Goal: Check status: Check status

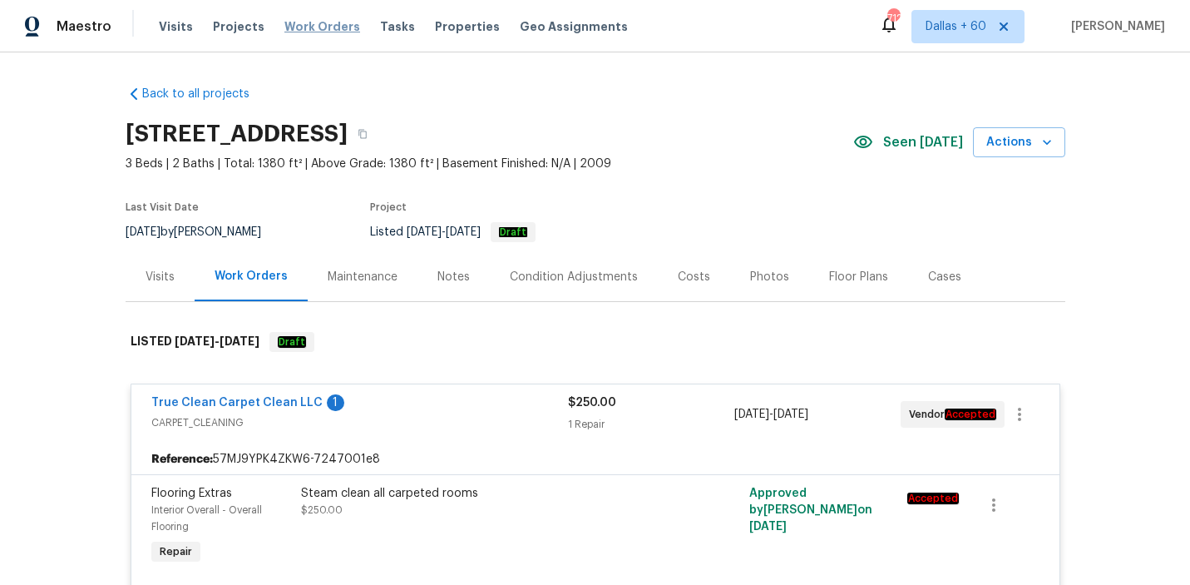
drag, startPoint x: 0, startPoint y: 0, endPoint x: 314, endPoint y: 28, distance: 315.6
click at [314, 28] on span "Work Orders" at bounding box center [322, 26] width 76 height 17
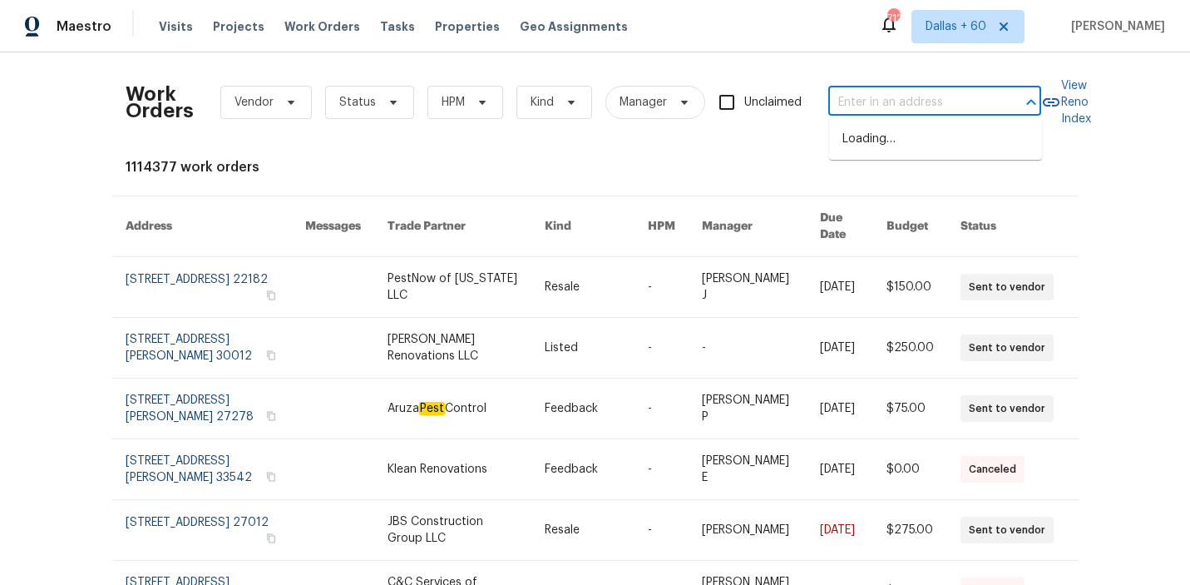
click at [888, 105] on input "text" at bounding box center [911, 103] width 166 height 26
paste input "[STREET_ADDRESS]"
type input "[STREET_ADDRESS]"
click at [886, 144] on li "[STREET_ADDRESS]" at bounding box center [935, 139] width 213 height 27
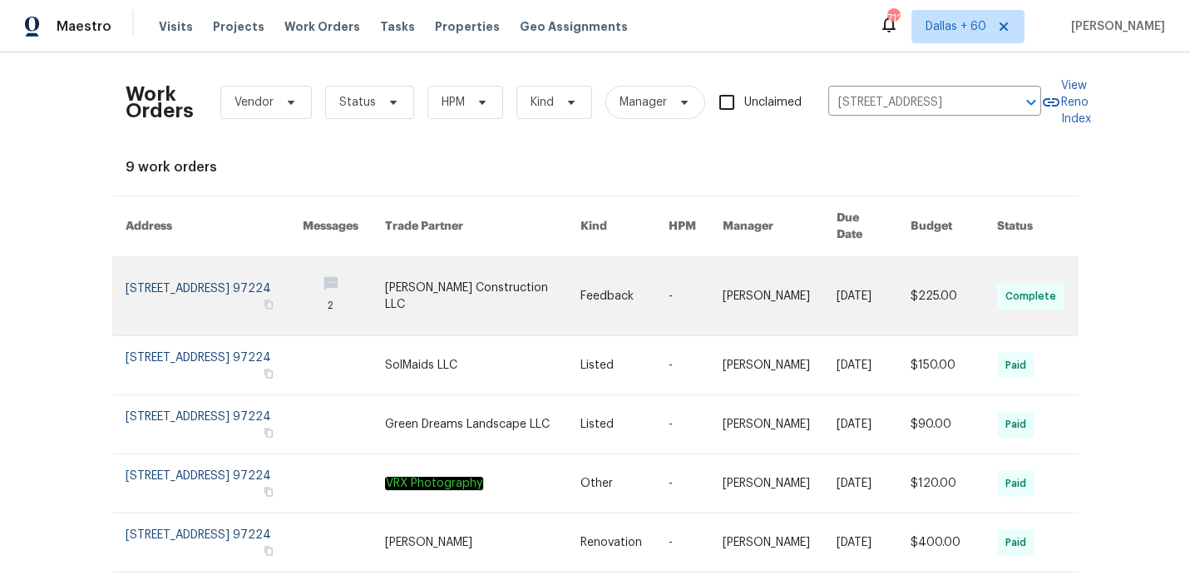
click at [543, 277] on link at bounding box center [482, 296] width 195 height 78
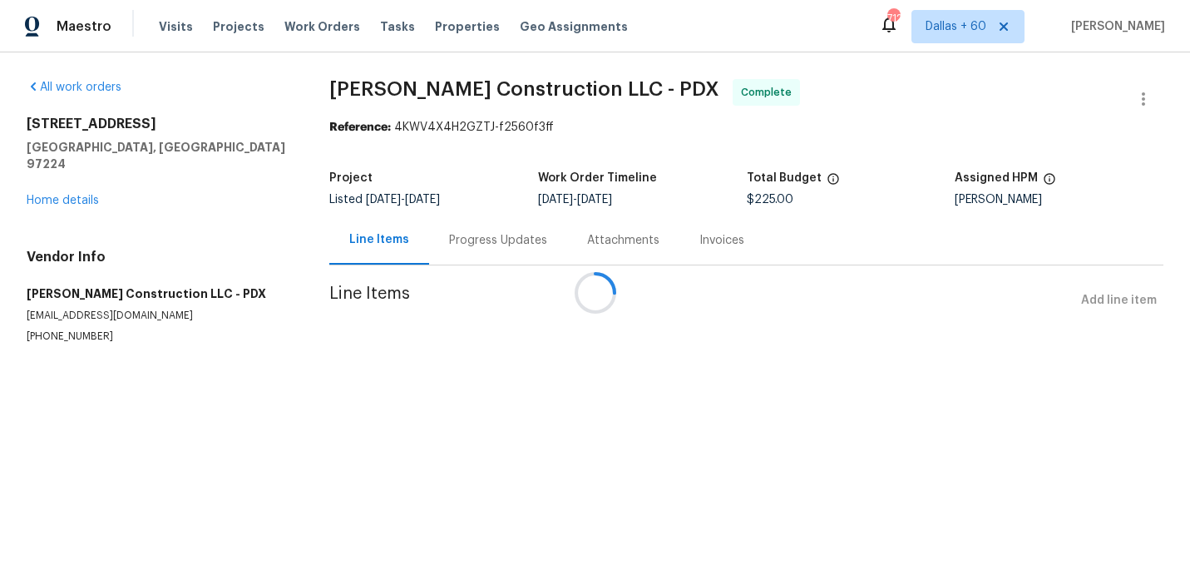
click at [62, 182] on div at bounding box center [595, 292] width 1190 height 585
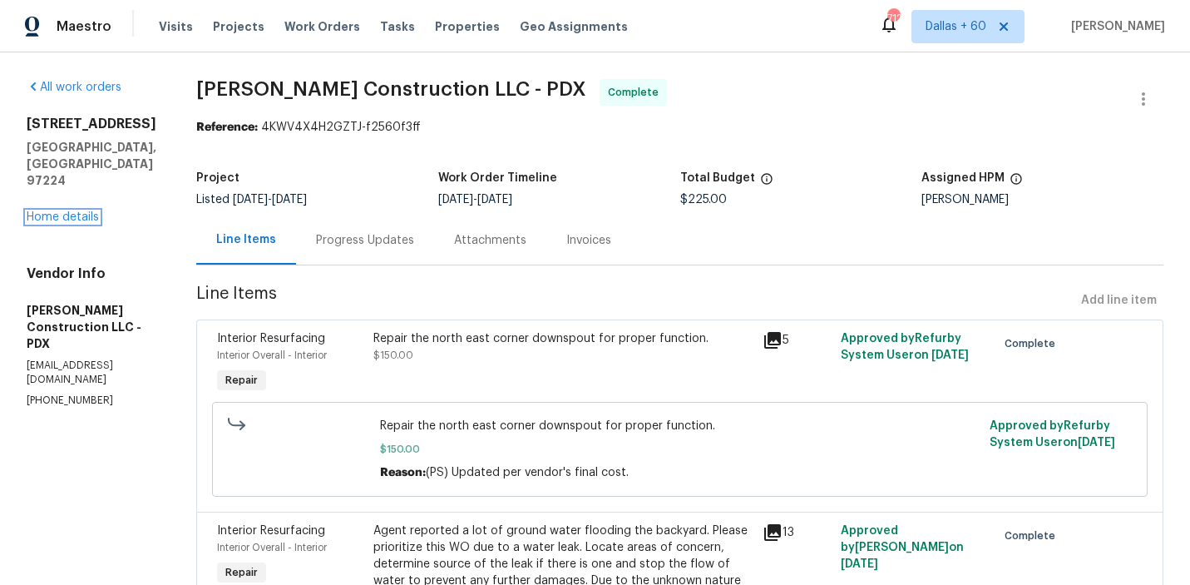
click at [62, 211] on link "Home details" at bounding box center [63, 217] width 72 height 12
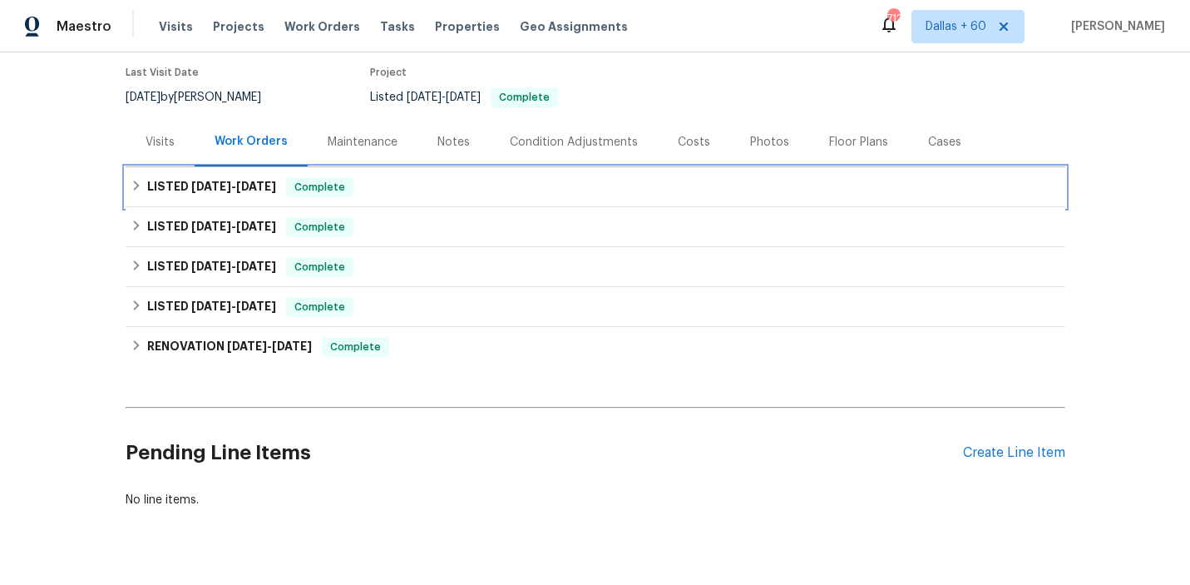
click at [457, 182] on div "LISTED [DATE] - [DATE] Complete" at bounding box center [596, 187] width 930 height 20
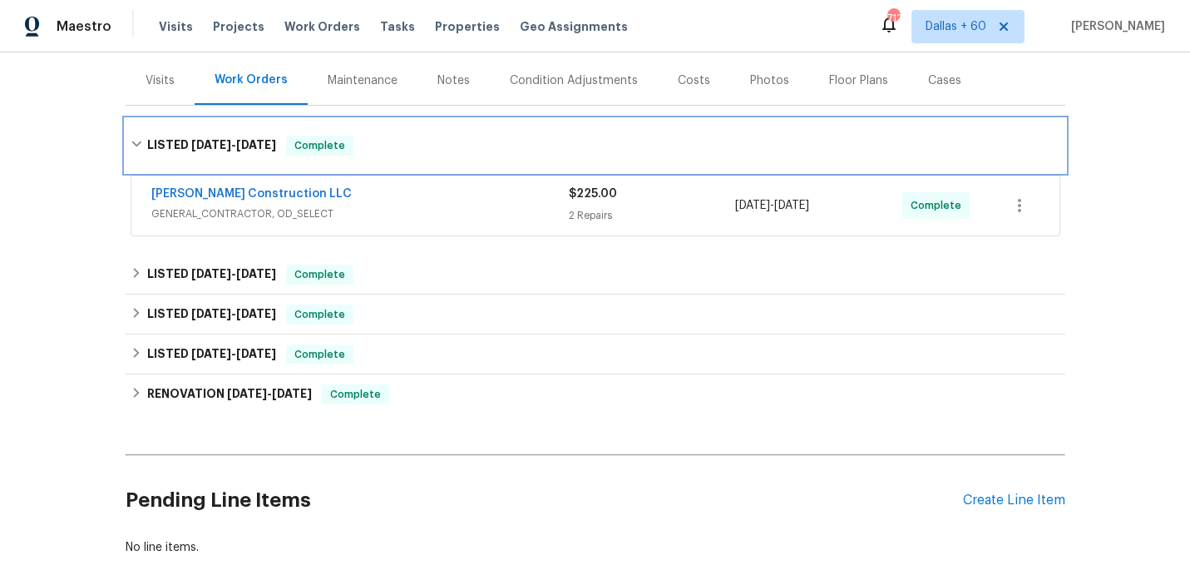
scroll to position [211, 0]
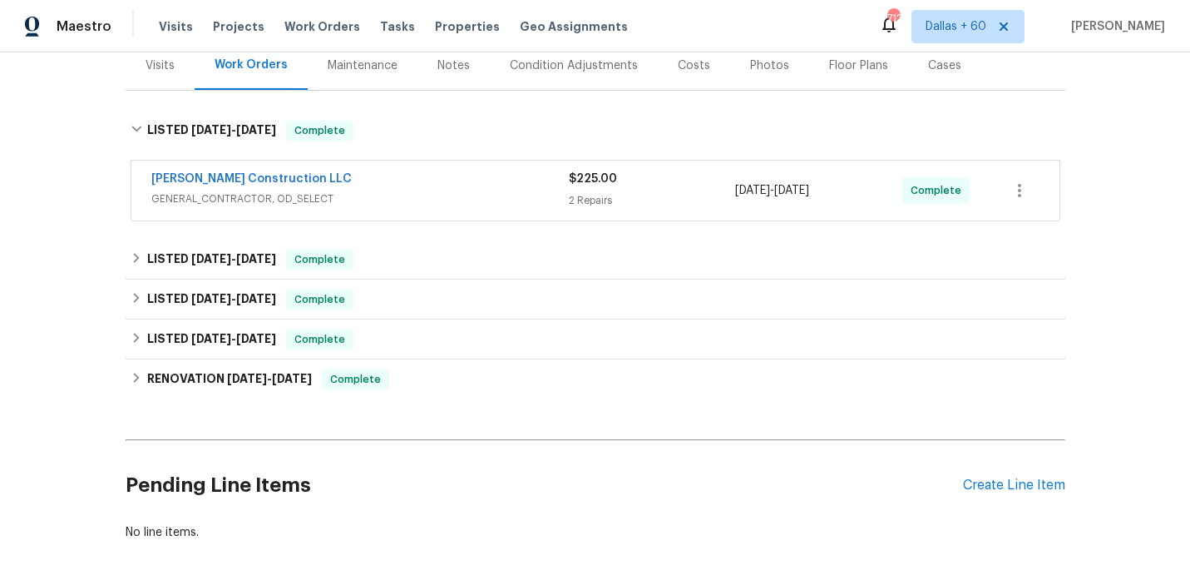
click at [457, 182] on div "[PERSON_NAME] Construction LLC" at bounding box center [359, 180] width 417 height 20
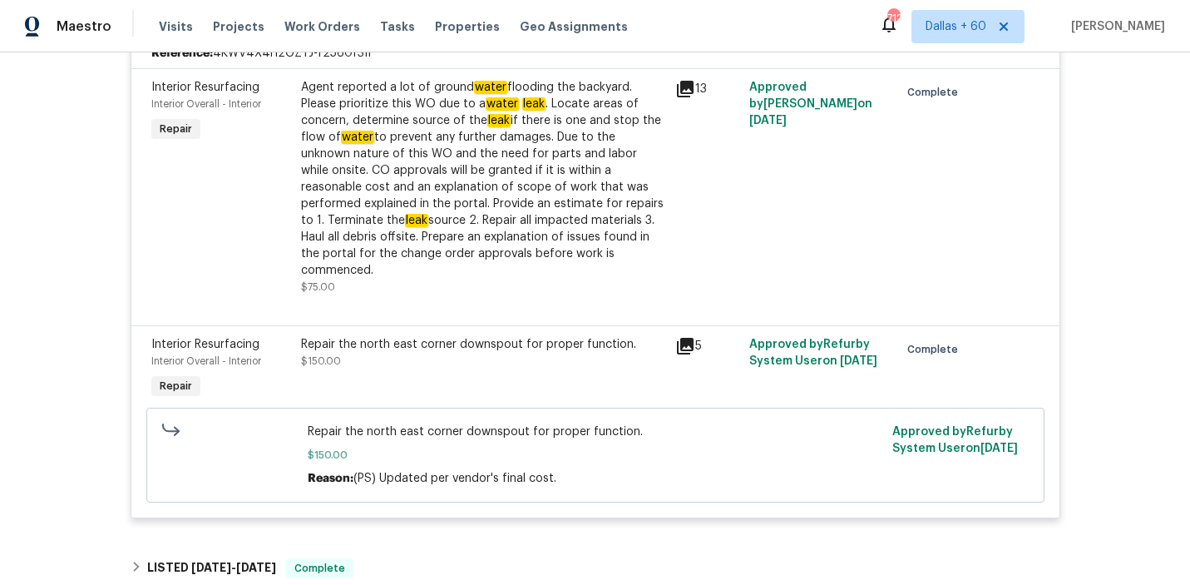
scroll to position [407, 0]
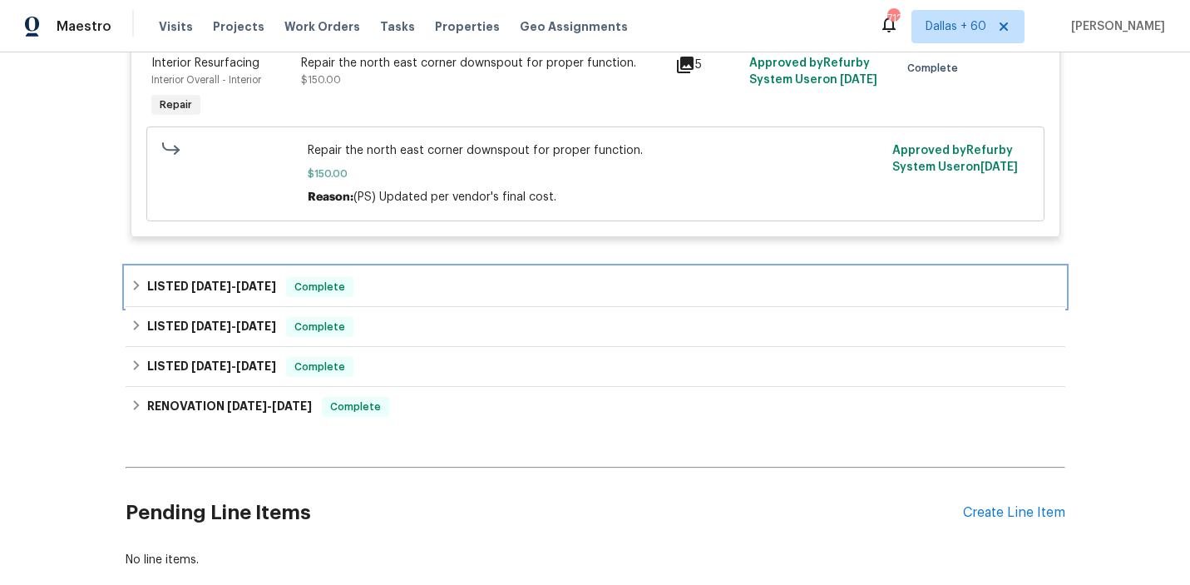
click at [379, 277] on div "LISTED [DATE] - [DATE] Complete" at bounding box center [596, 287] width 930 height 20
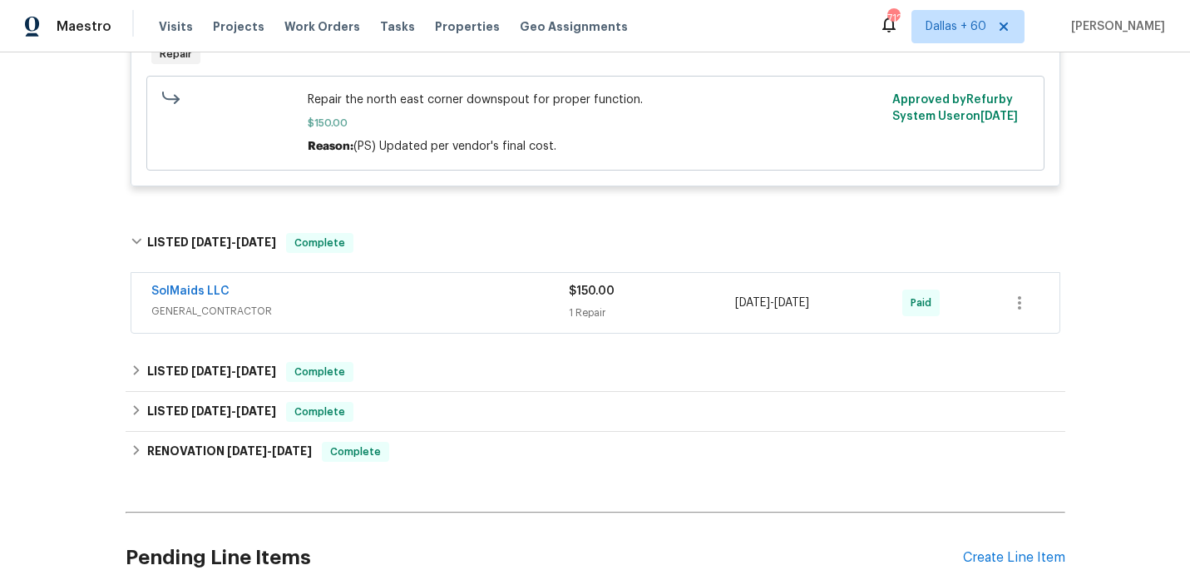
click at [379, 283] on div "SolMaids LLC" at bounding box center [359, 293] width 417 height 20
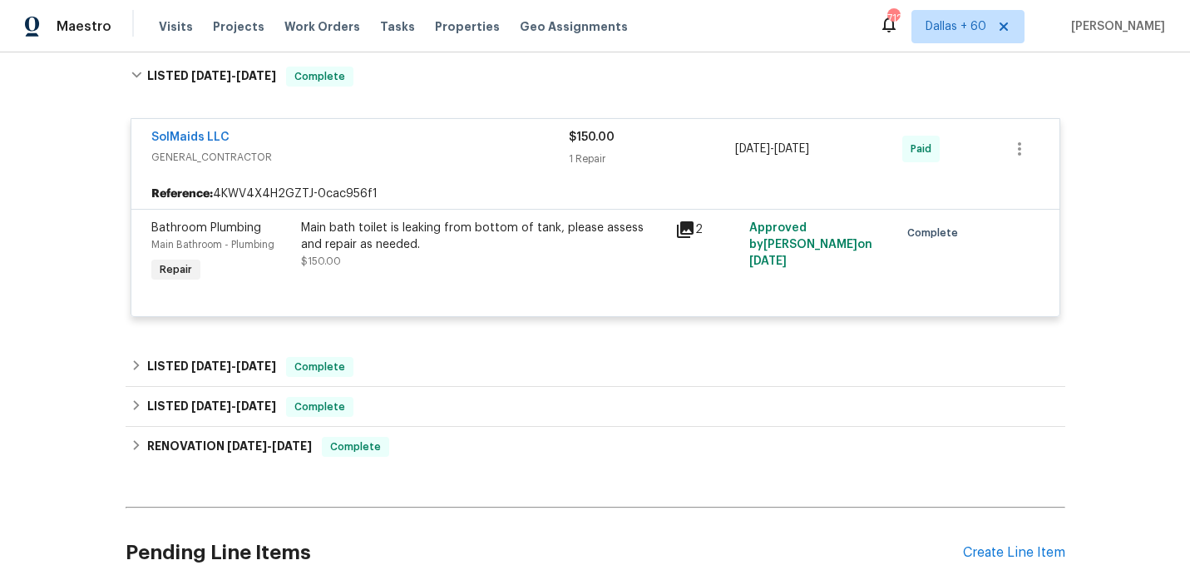
scroll to position [969, 0]
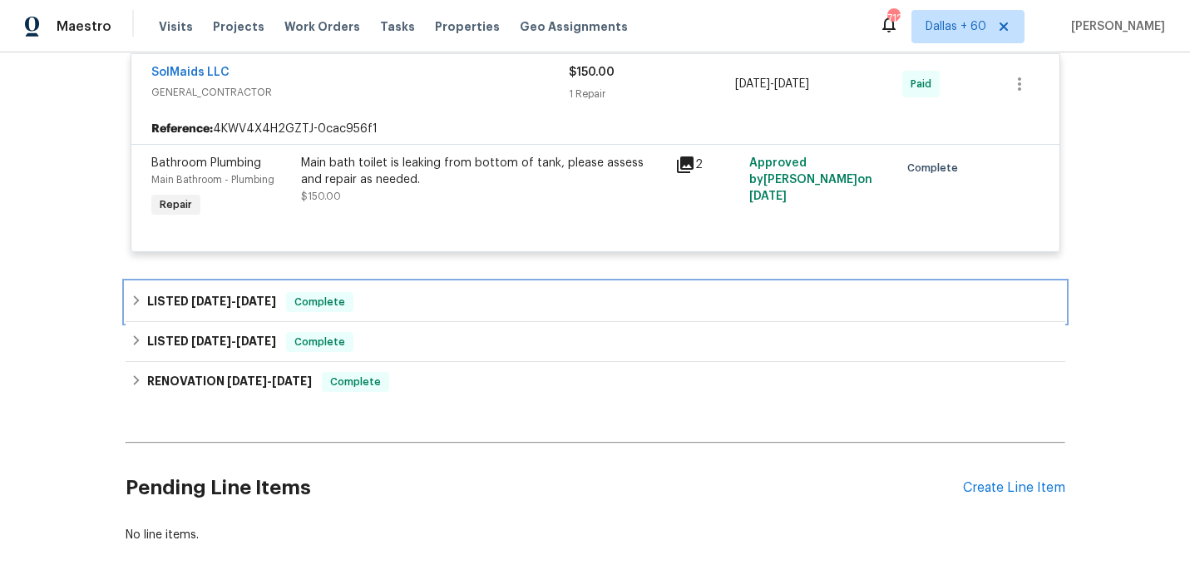
click at [413, 299] on div "LISTED [DATE] - [DATE] Complete" at bounding box center [596, 302] width 940 height 40
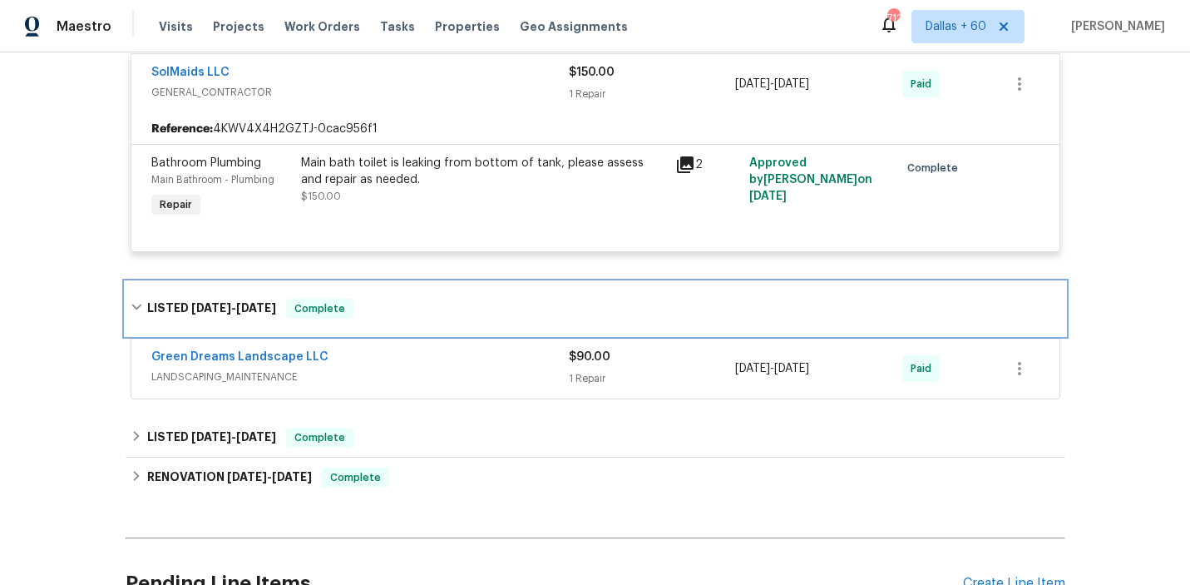
scroll to position [1091, 0]
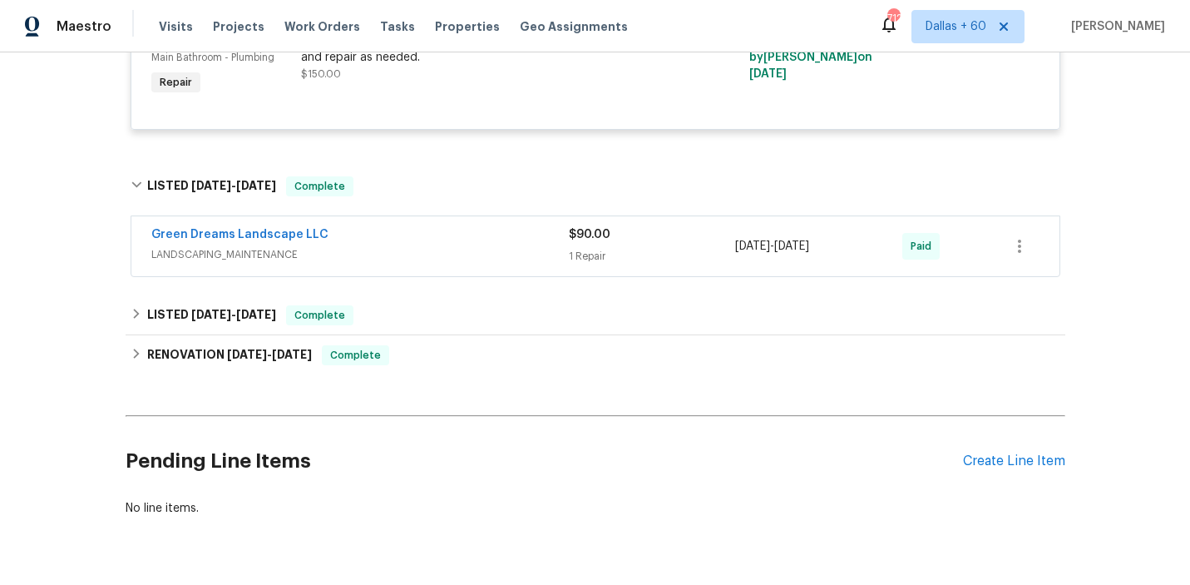
click at [429, 246] on span "LANDSCAPING_MAINTENANCE" at bounding box center [359, 254] width 417 height 17
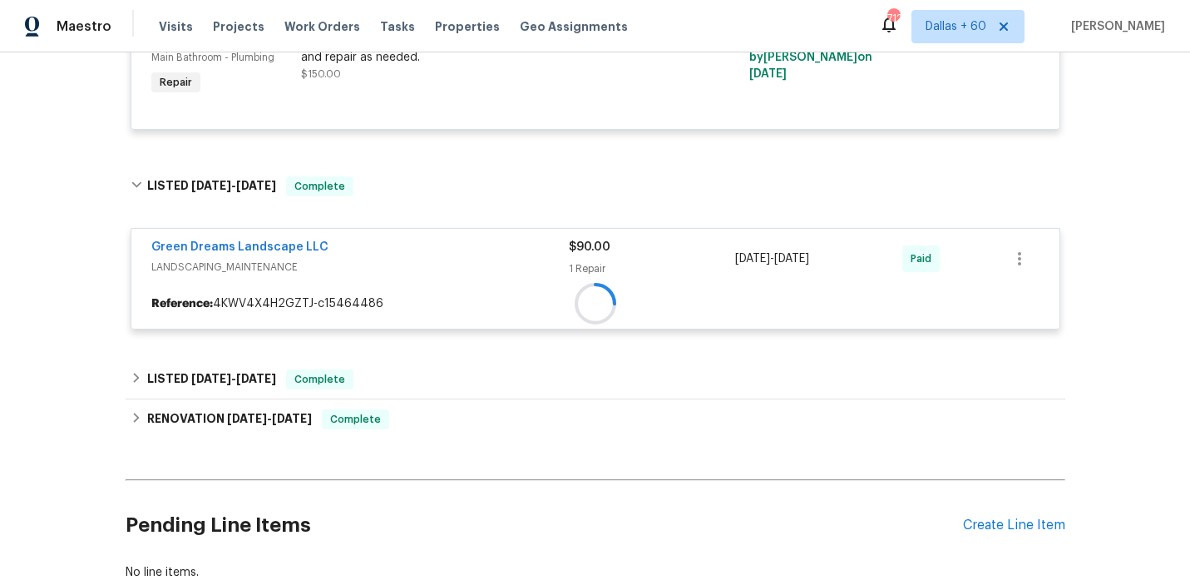
scroll to position [1185, 0]
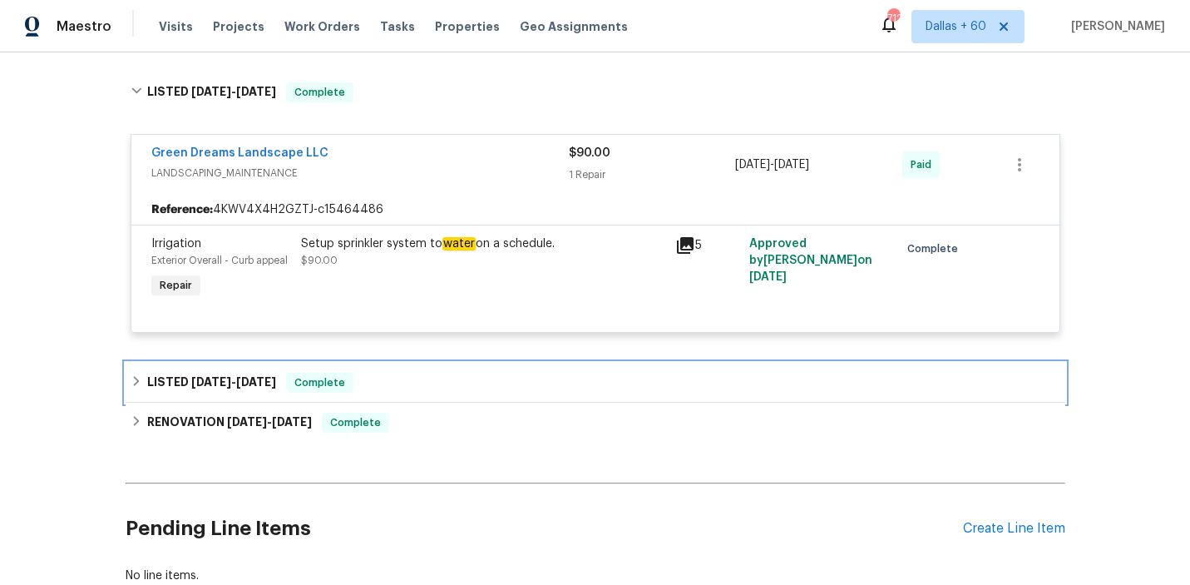
click at [427, 374] on div "LISTED 3/12/25 - 3/13/25 Complete" at bounding box center [596, 383] width 930 height 20
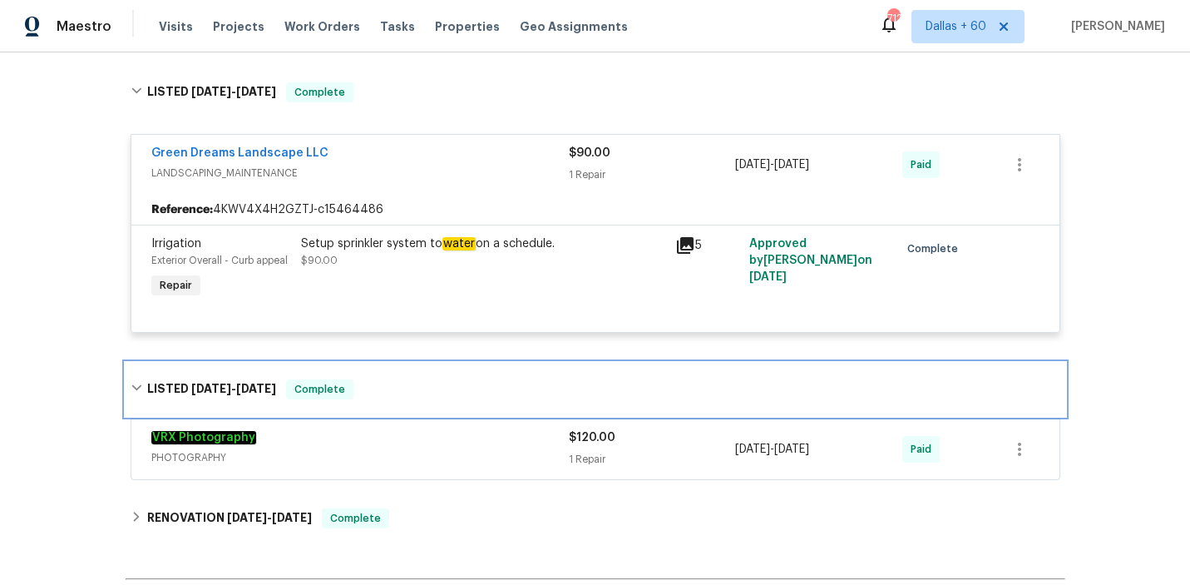
scroll to position [1306, 0]
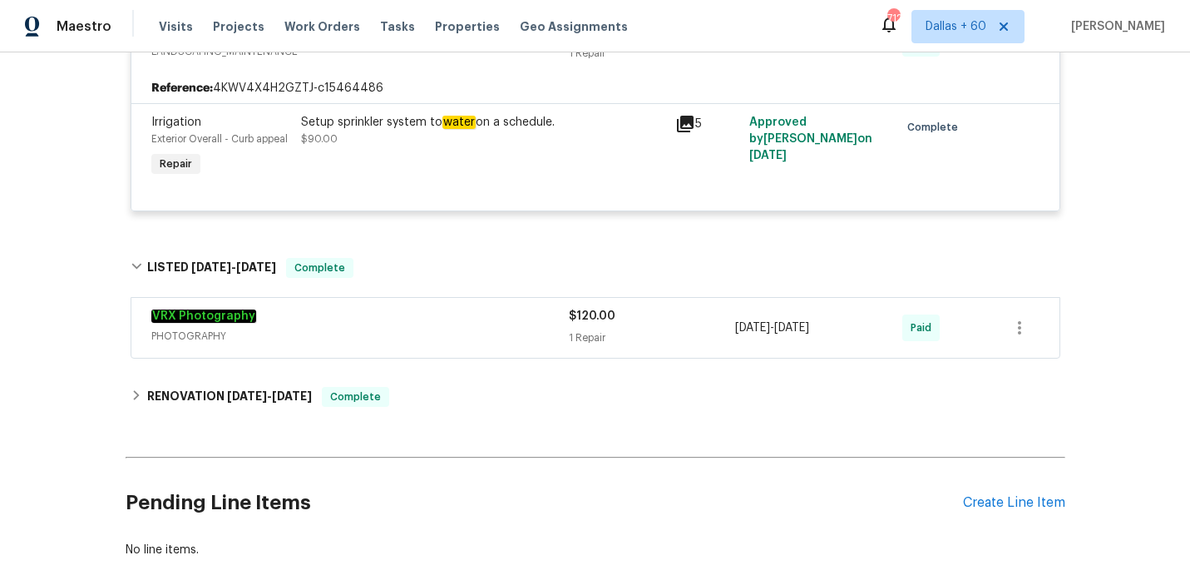
click at [431, 328] on span "PHOTOGRAPHY" at bounding box center [359, 336] width 417 height 17
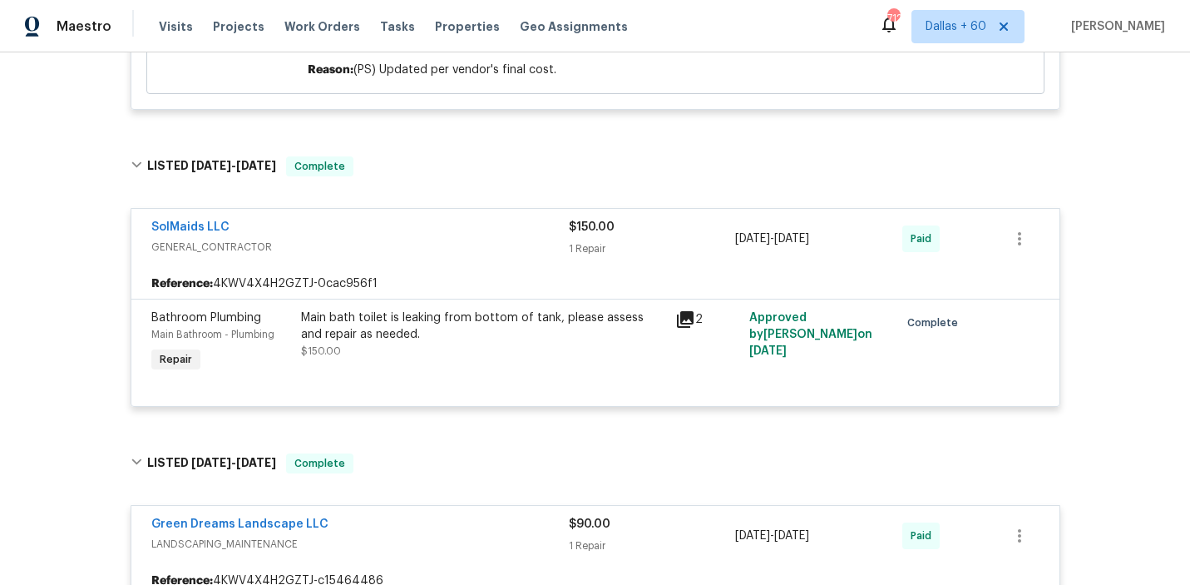
scroll to position [813, 0]
click at [468, 310] on div "Main bath toilet is leaking from bottom of tank, please assess and repair as ne…" at bounding box center [483, 326] width 364 height 33
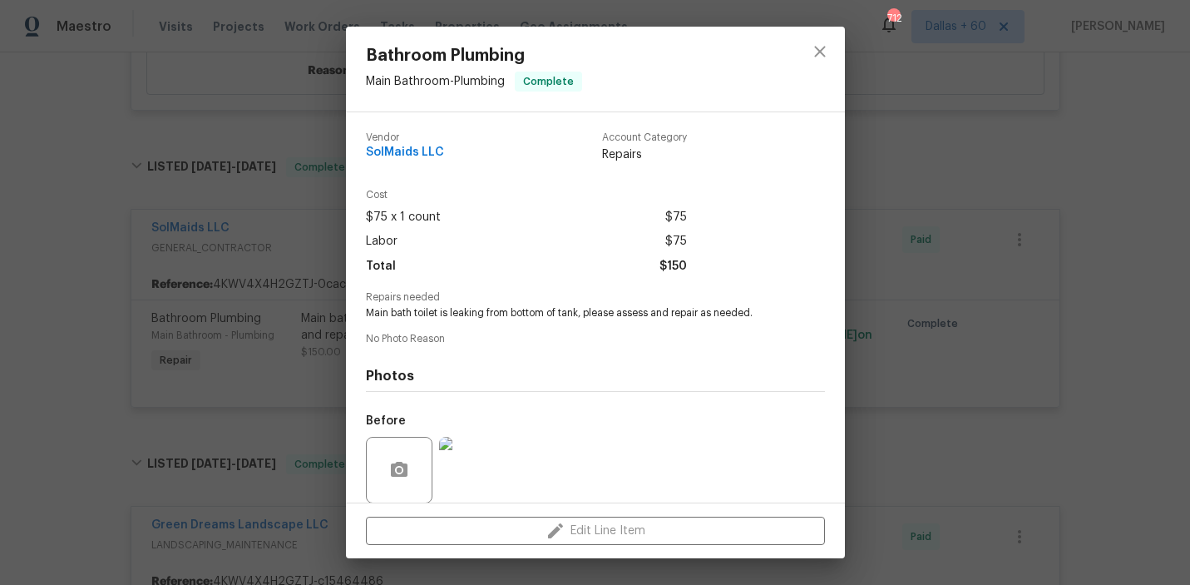
scroll to position [125, 0]
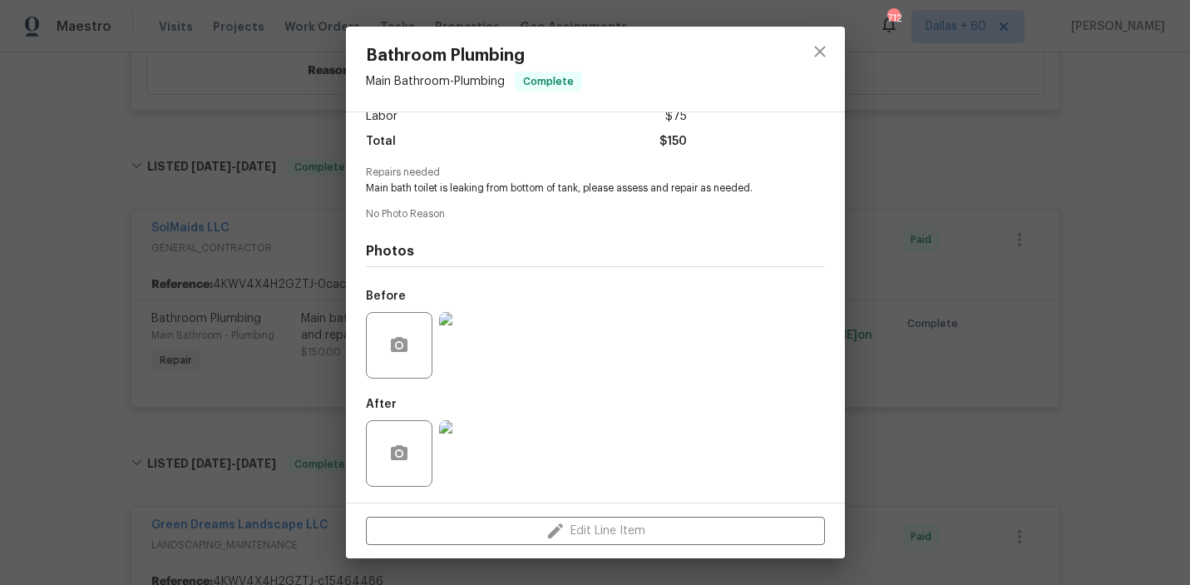
click at [73, 405] on div "Bathroom Plumbing Main Bathroom - Plumbing Complete Vendor SolMaids LLC Account…" at bounding box center [595, 292] width 1190 height 585
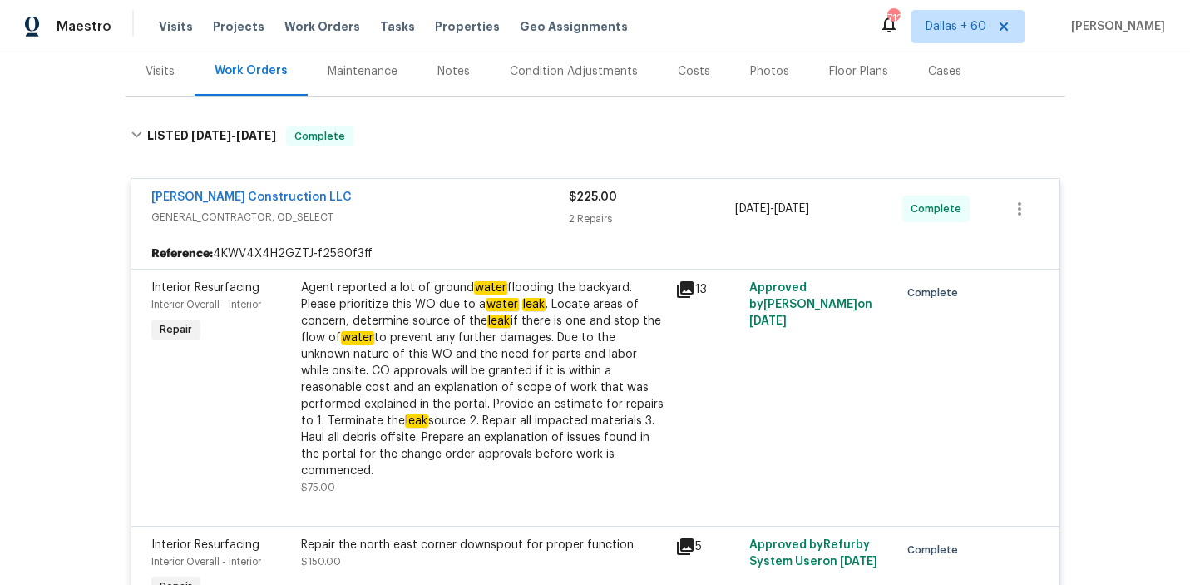
scroll to position [190, 0]
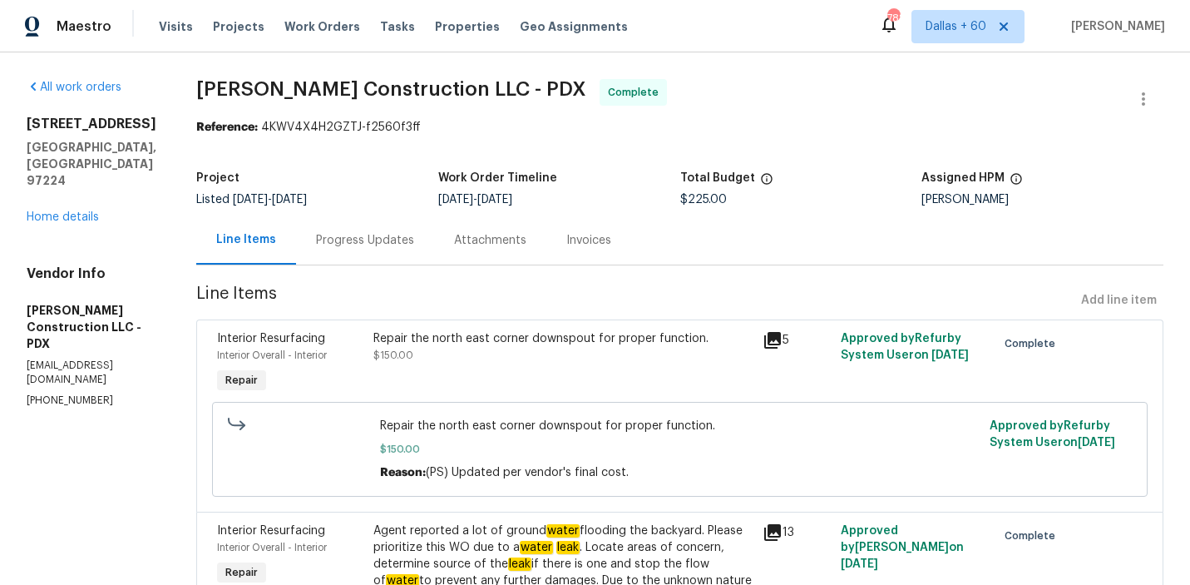
click at [388, 229] on div "Progress Updates" at bounding box center [365, 239] width 138 height 49
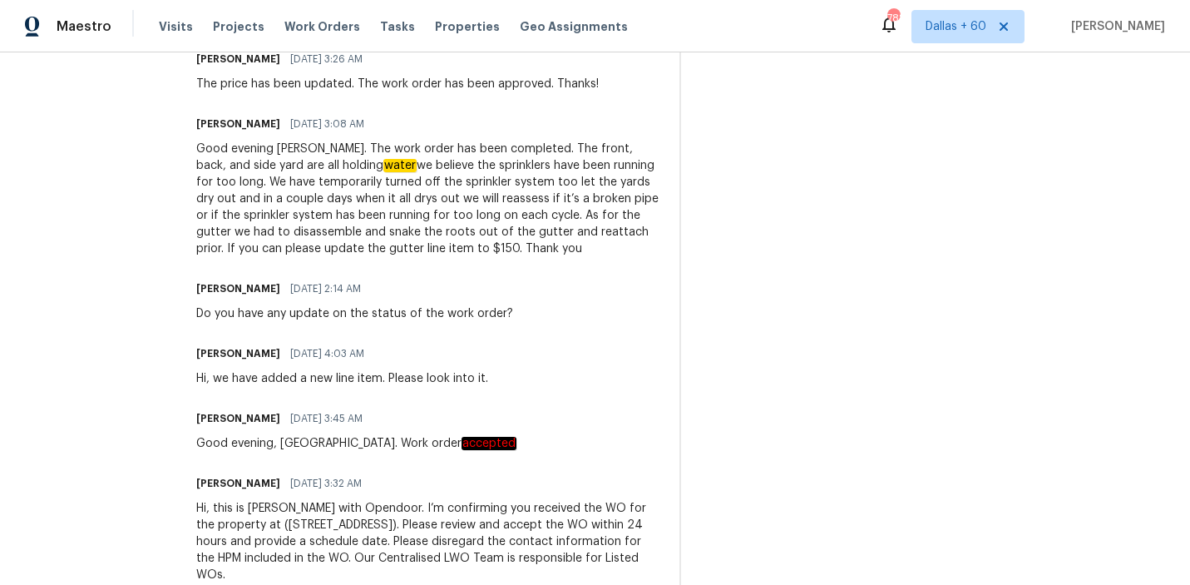
scroll to position [589, 0]
